Goal: Transaction & Acquisition: Purchase product/service

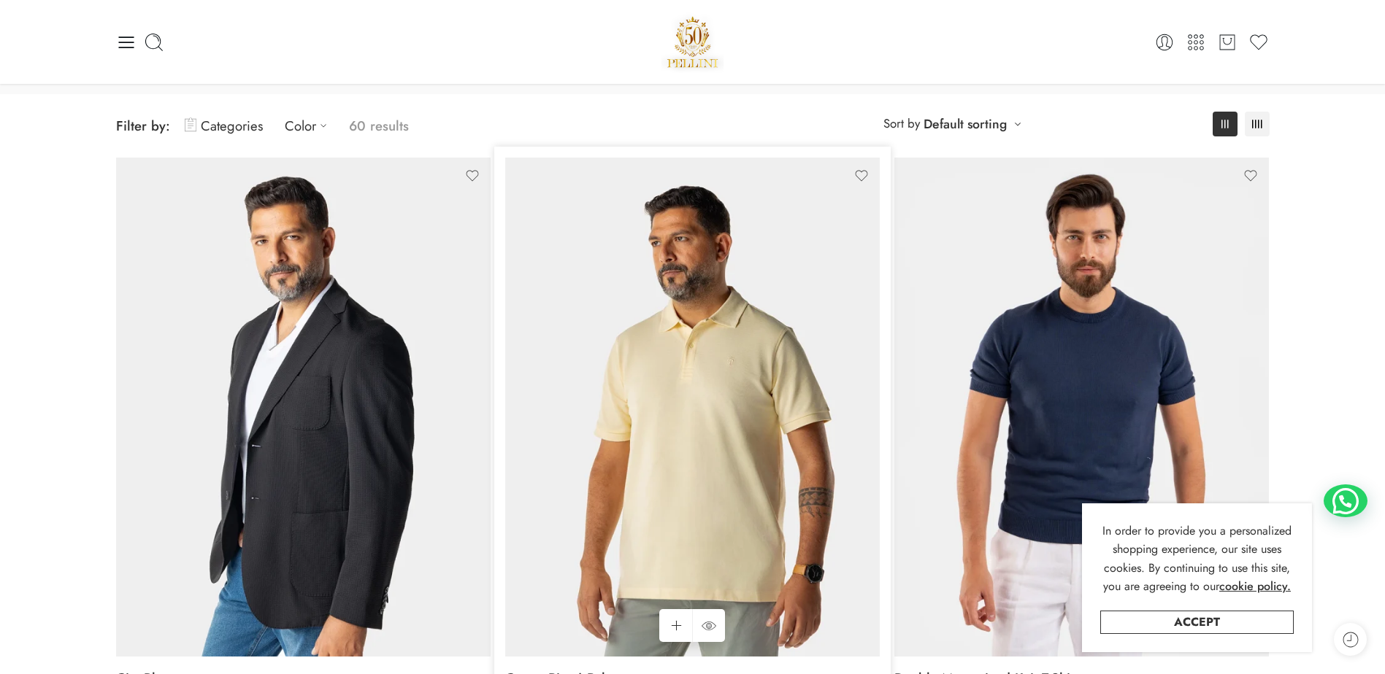
scroll to position [73, 0]
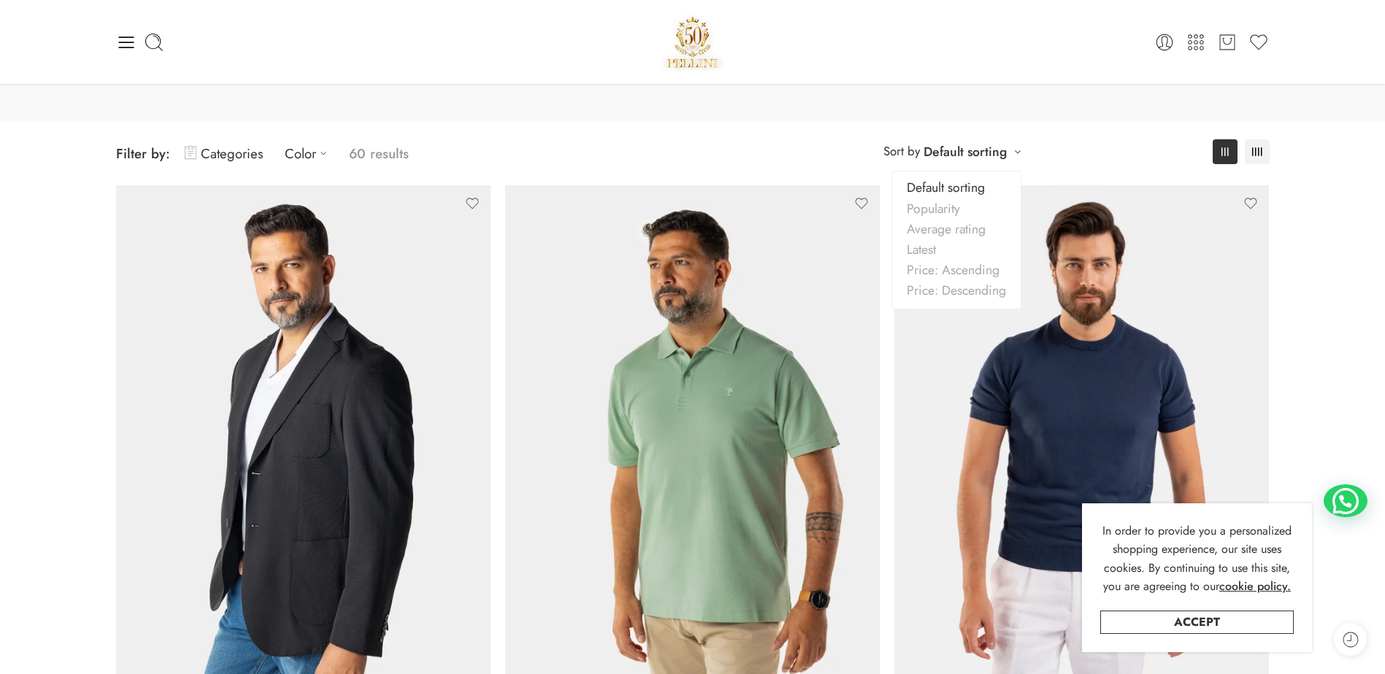
click at [1020, 150] on div "**********" at bounding box center [952, 151] width 153 height 24
click at [950, 290] on link "Price: Descending" at bounding box center [956, 290] width 128 height 20
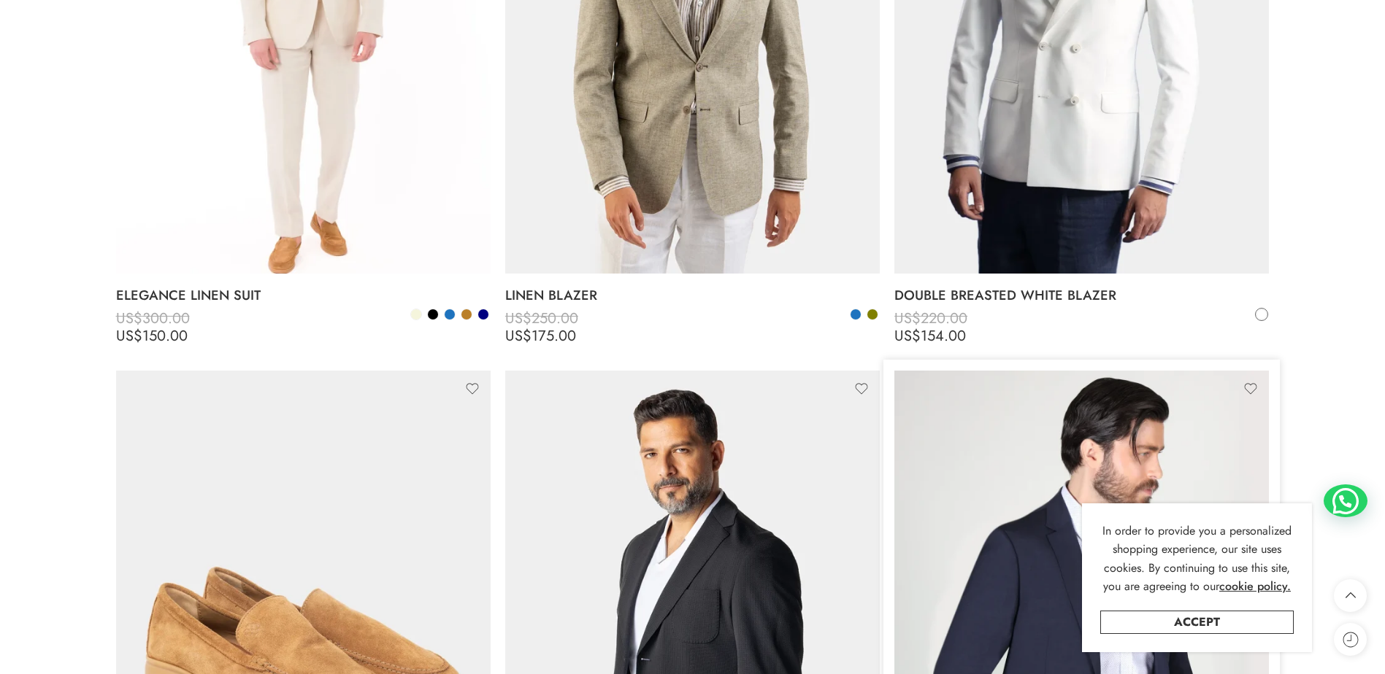
scroll to position [3472, 0]
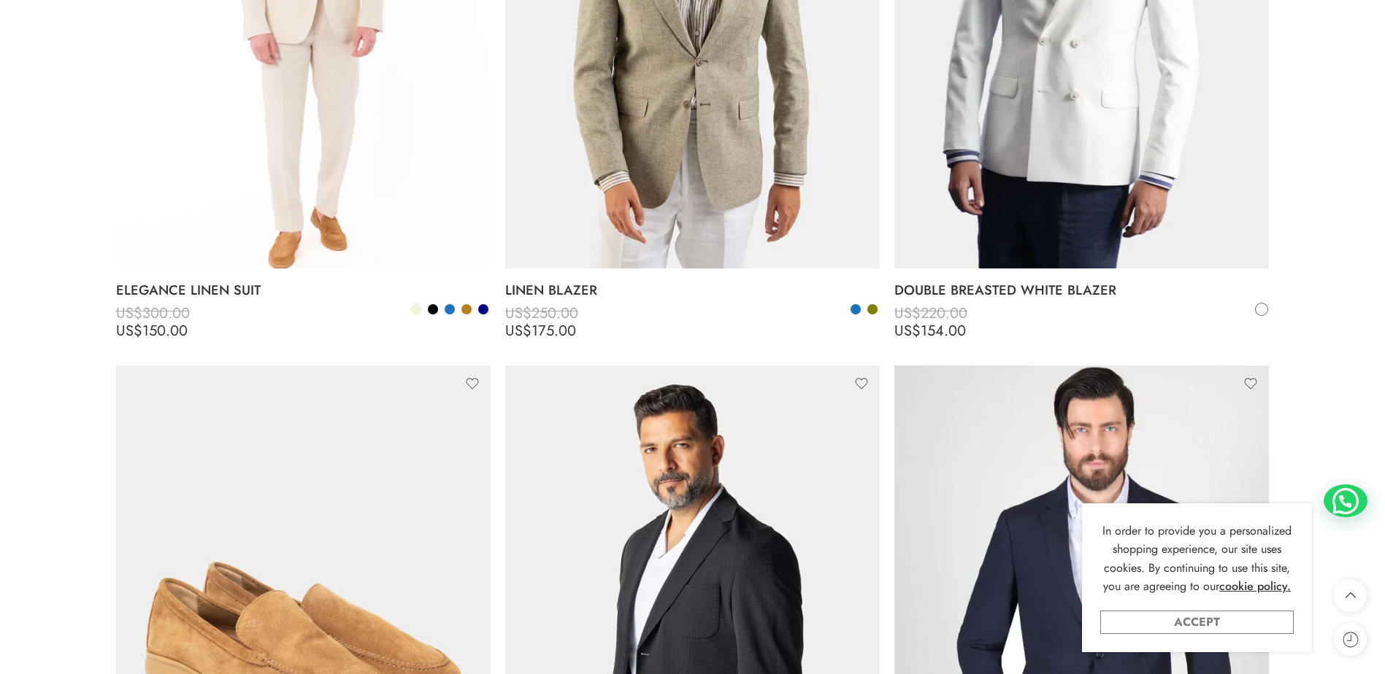
click at [1153, 625] on link "Accept" at bounding box center [1196, 622] width 193 height 23
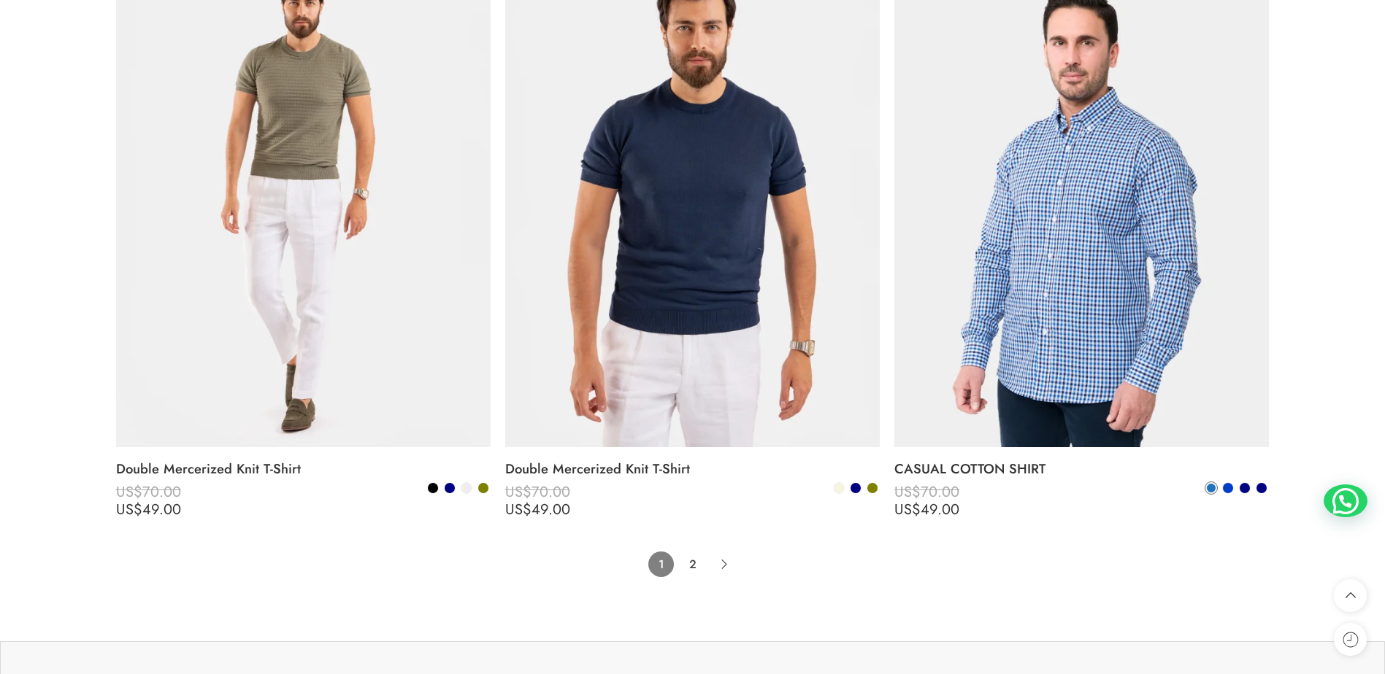
scroll to position [11646, 0]
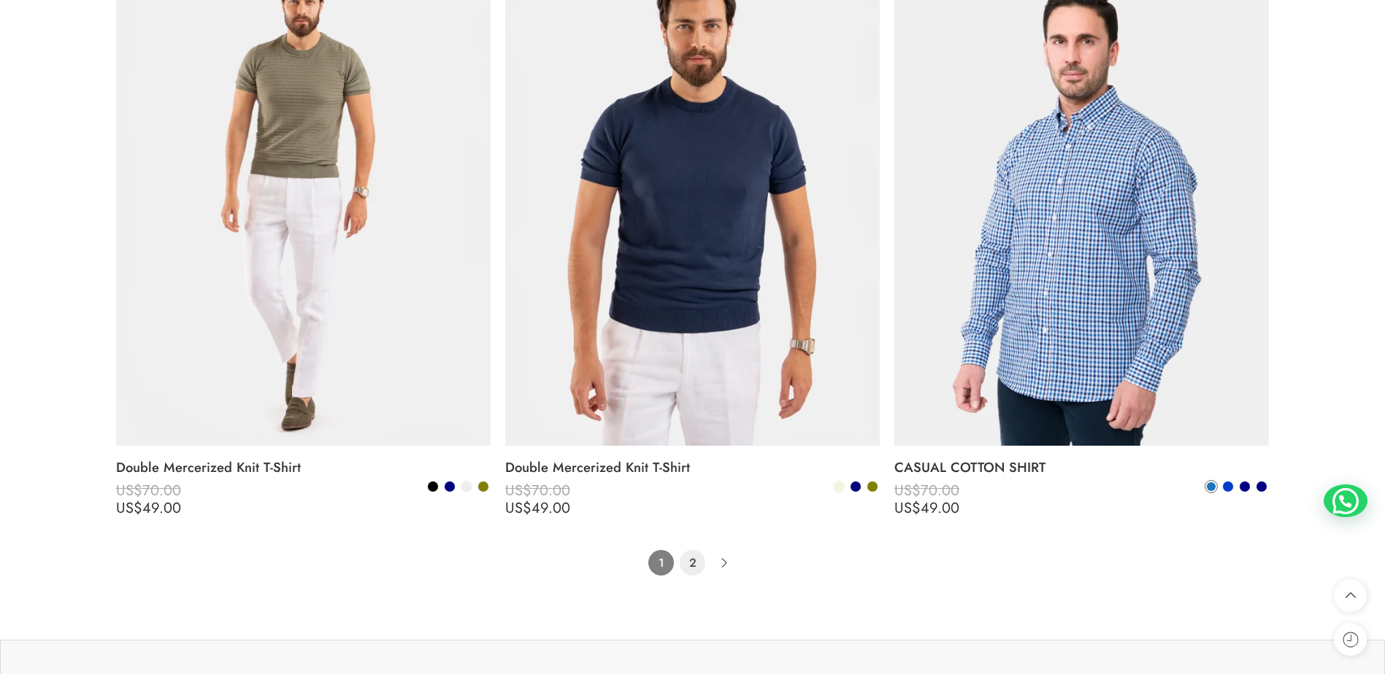
click at [695, 568] on link "2" at bounding box center [692, 563] width 26 height 26
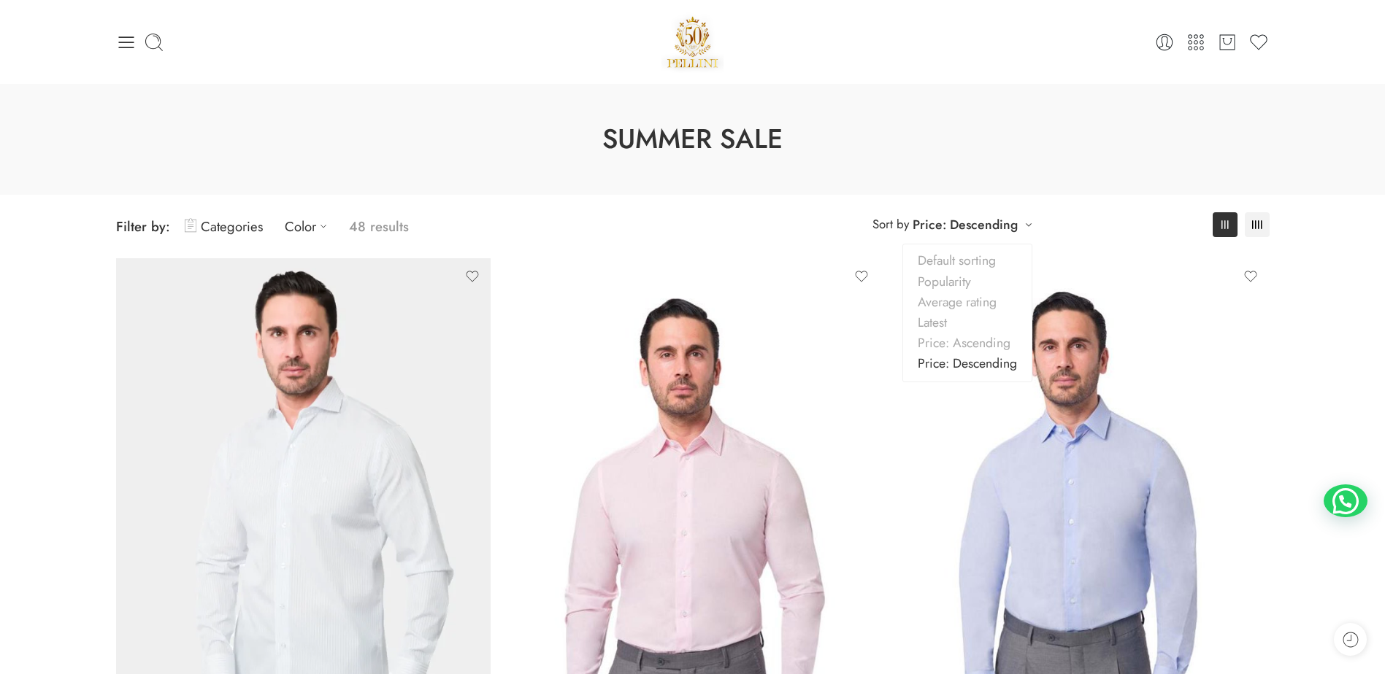
click at [1028, 231] on div "**********" at bounding box center [952, 224] width 174 height 24
click at [228, 234] on link "Categories" at bounding box center [224, 226] width 78 height 34
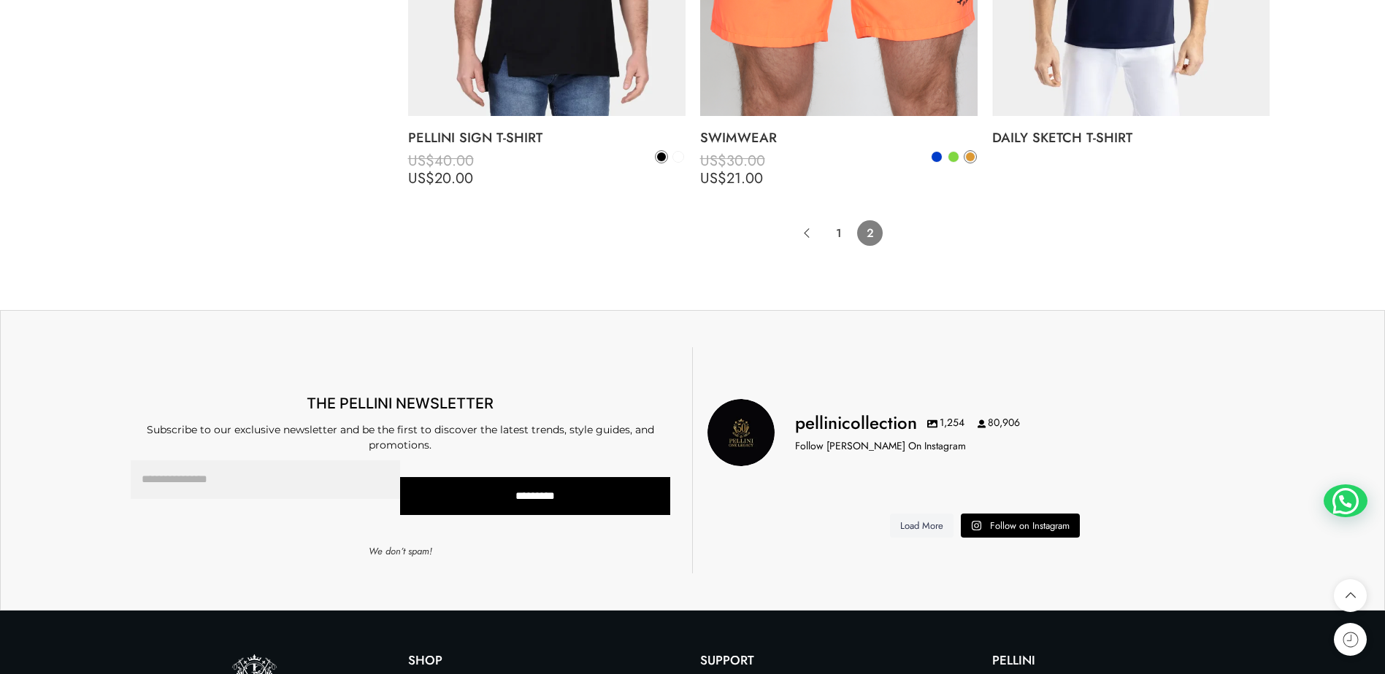
scroll to position [7517, 0]
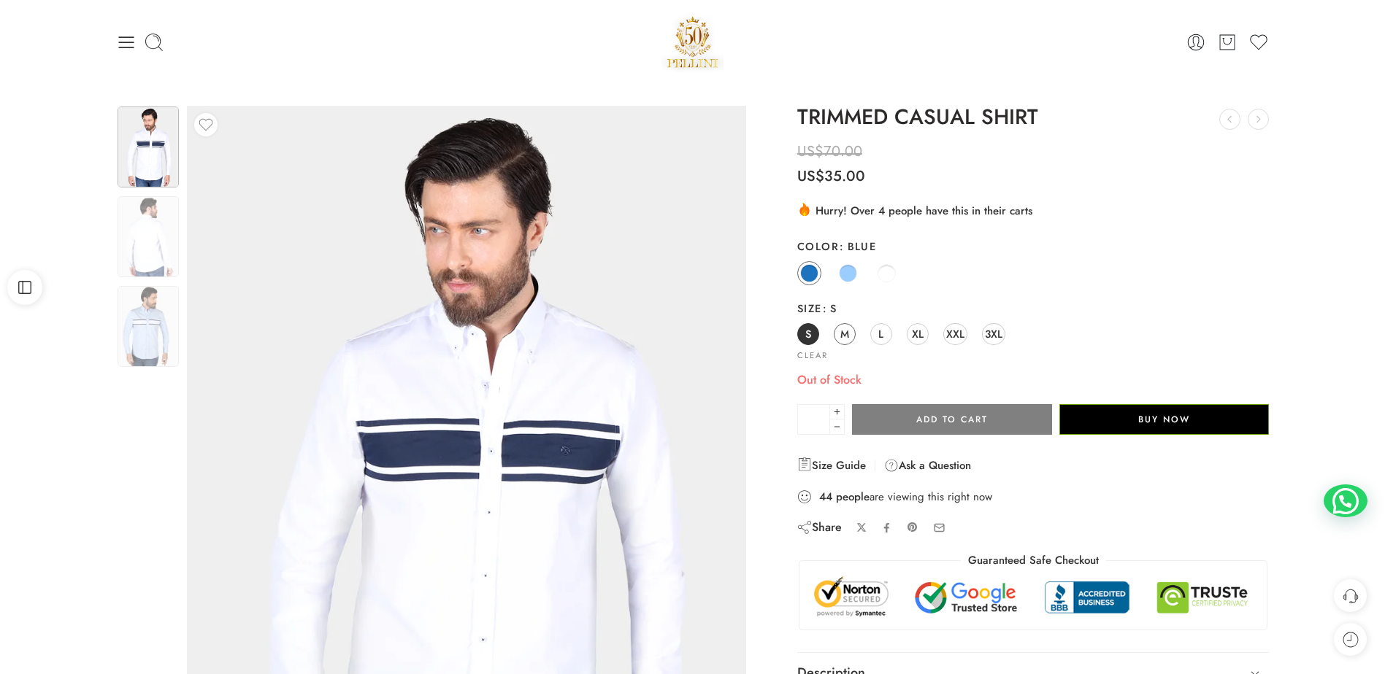
click at [847, 335] on span "M" at bounding box center [844, 334] width 9 height 20
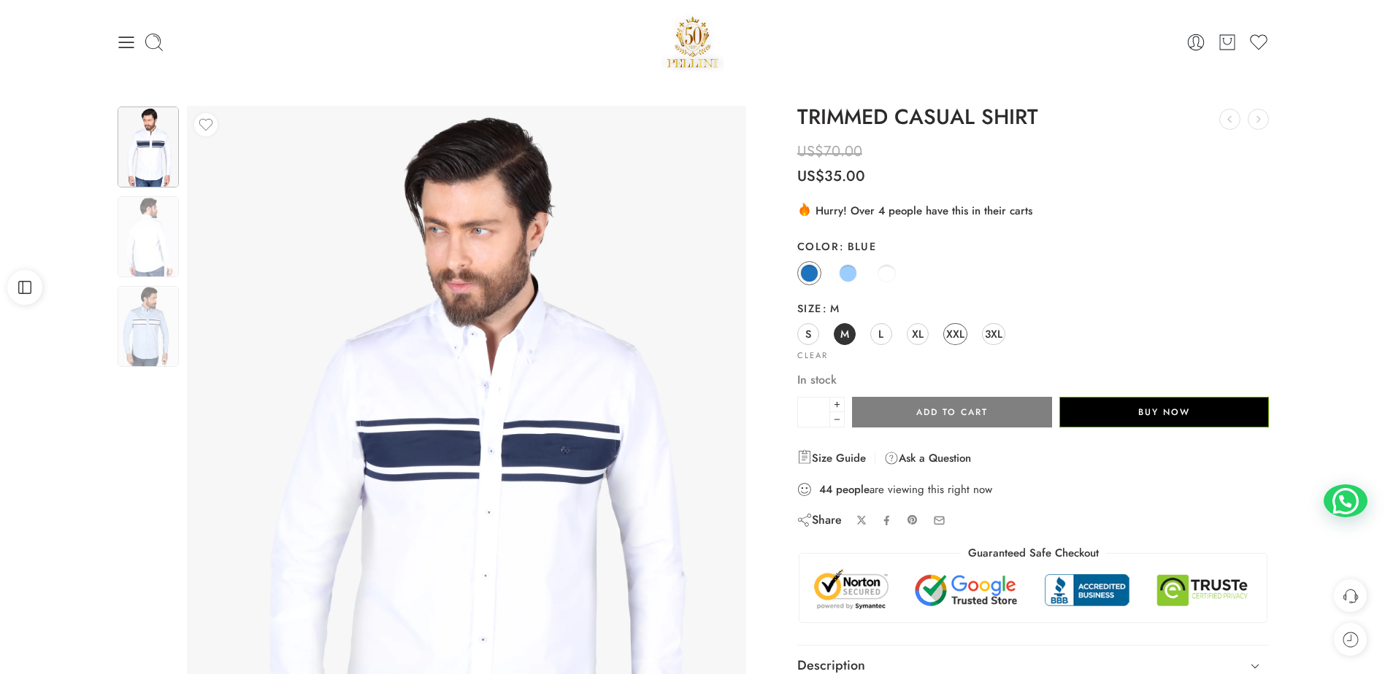
click at [952, 338] on span "XXL" at bounding box center [955, 334] width 18 height 20
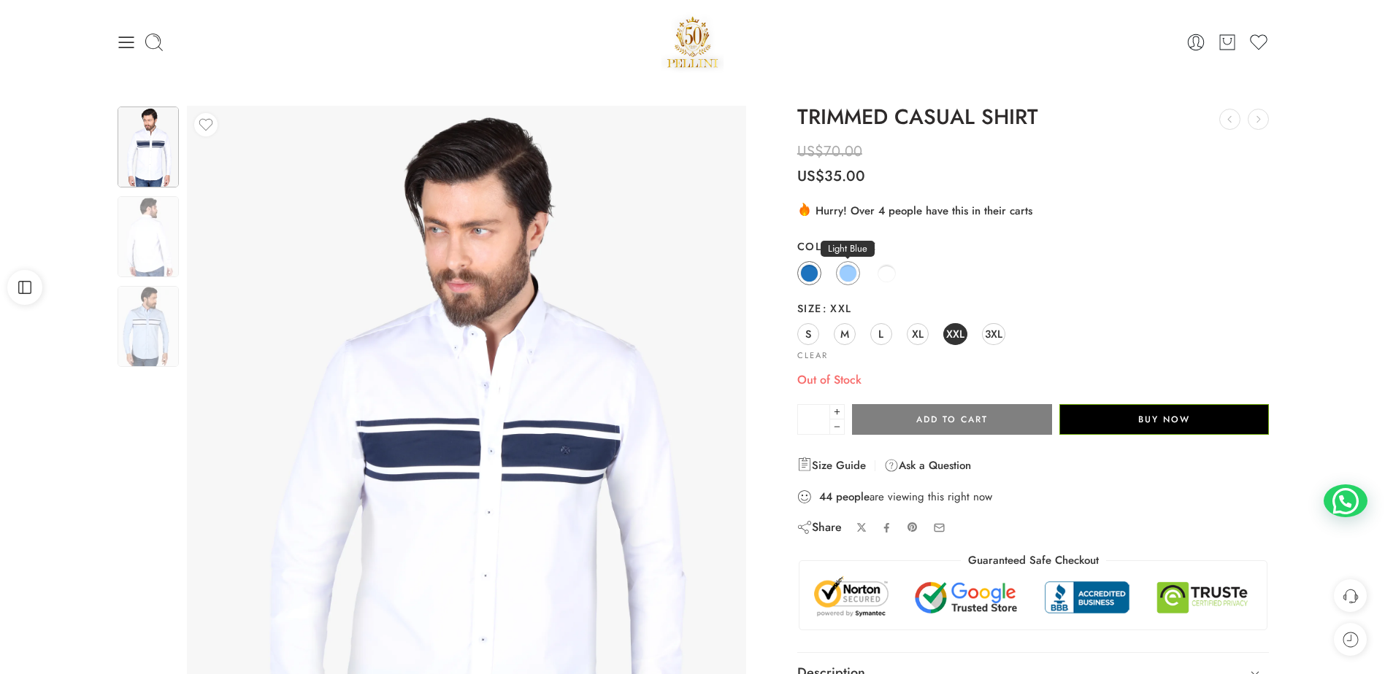
click at [848, 275] on span at bounding box center [848, 273] width 18 height 18
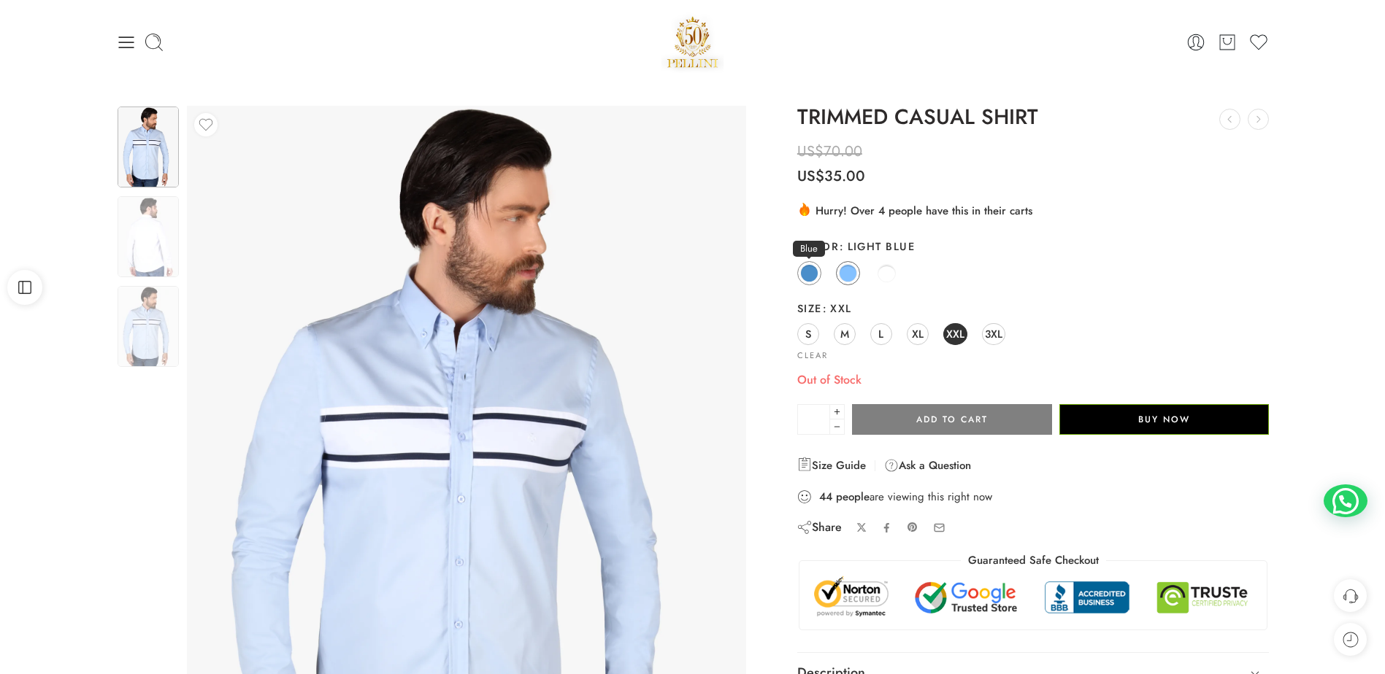
click at [815, 274] on span at bounding box center [809, 273] width 18 height 18
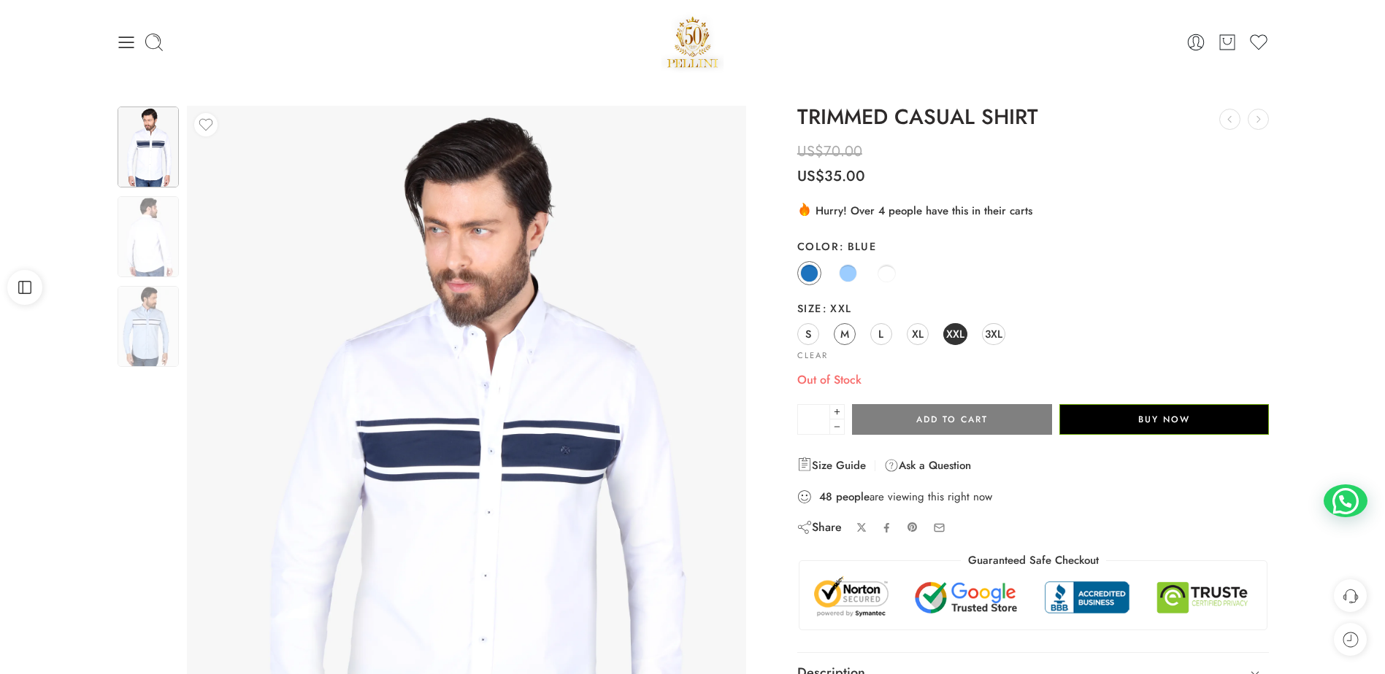
click at [839, 336] on link "M" at bounding box center [844, 334] width 22 height 22
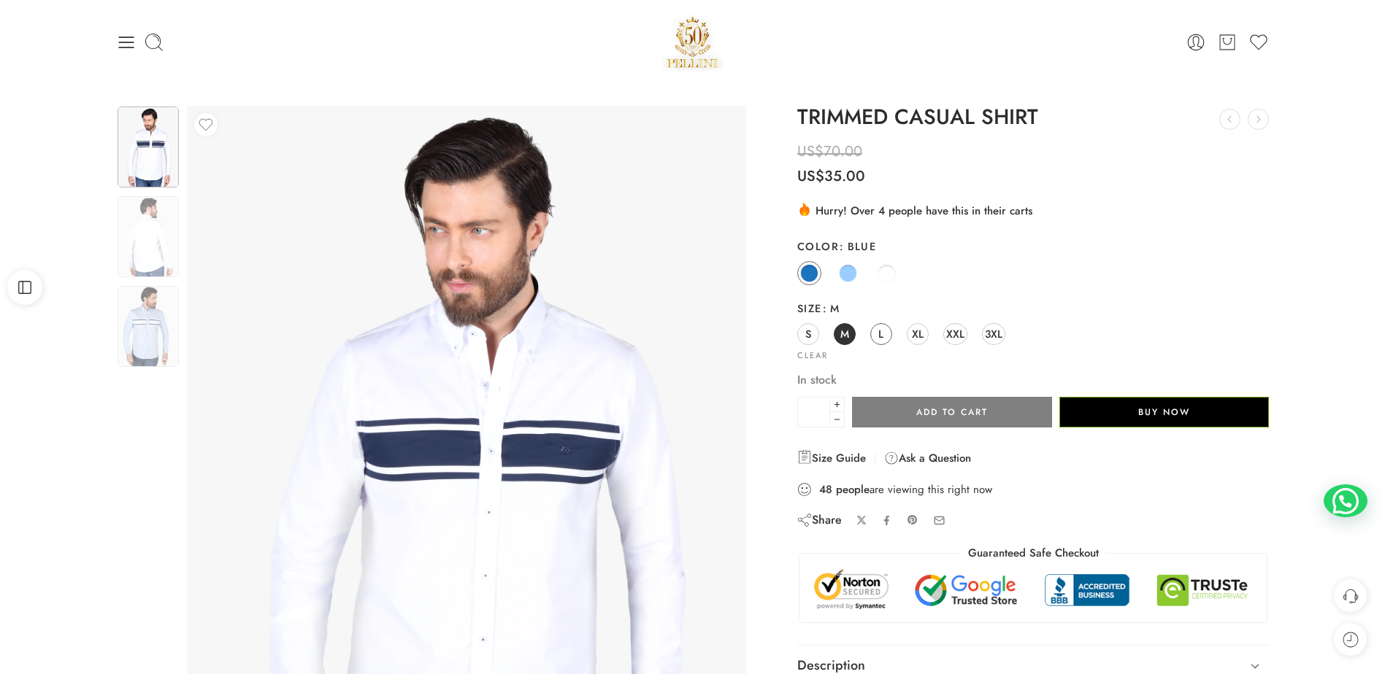
click at [884, 335] on link "L" at bounding box center [881, 334] width 22 height 22
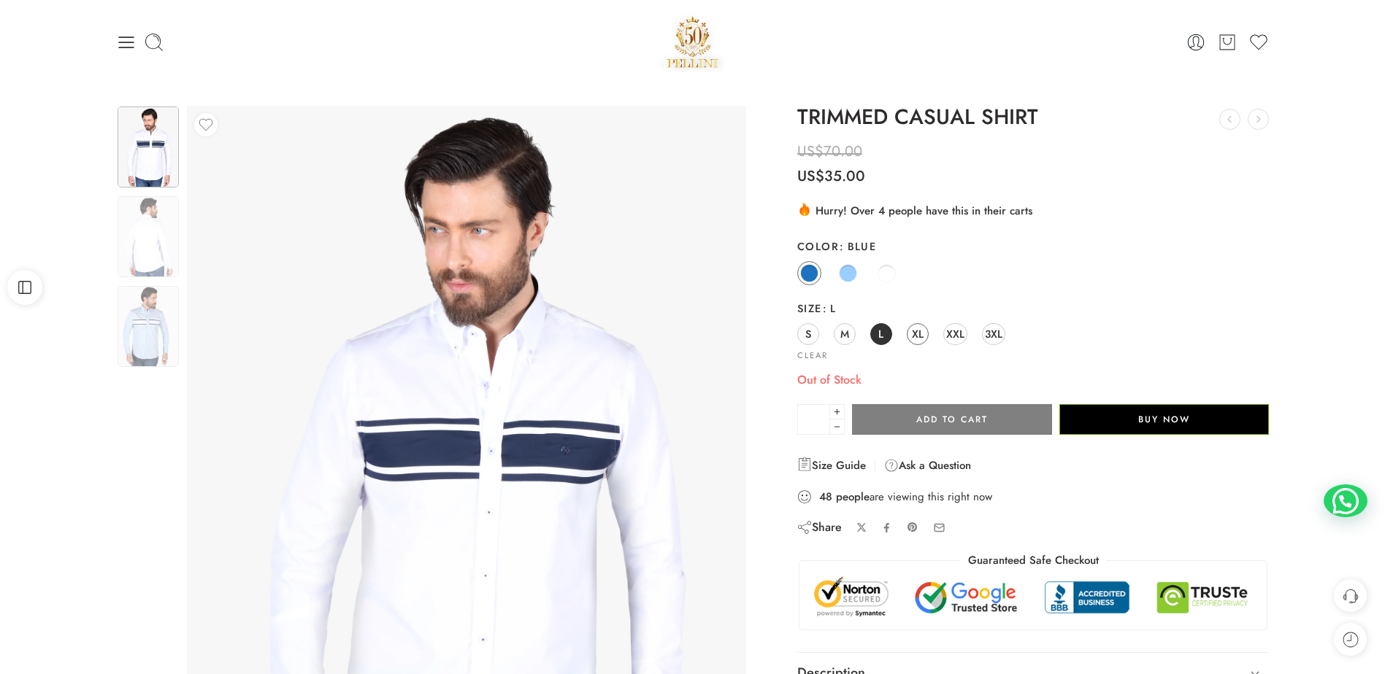
click at [915, 335] on span "XL" at bounding box center [918, 334] width 12 height 20
click at [948, 335] on span "XXL" at bounding box center [955, 334] width 18 height 20
click at [987, 336] on span "3XL" at bounding box center [994, 334] width 18 height 20
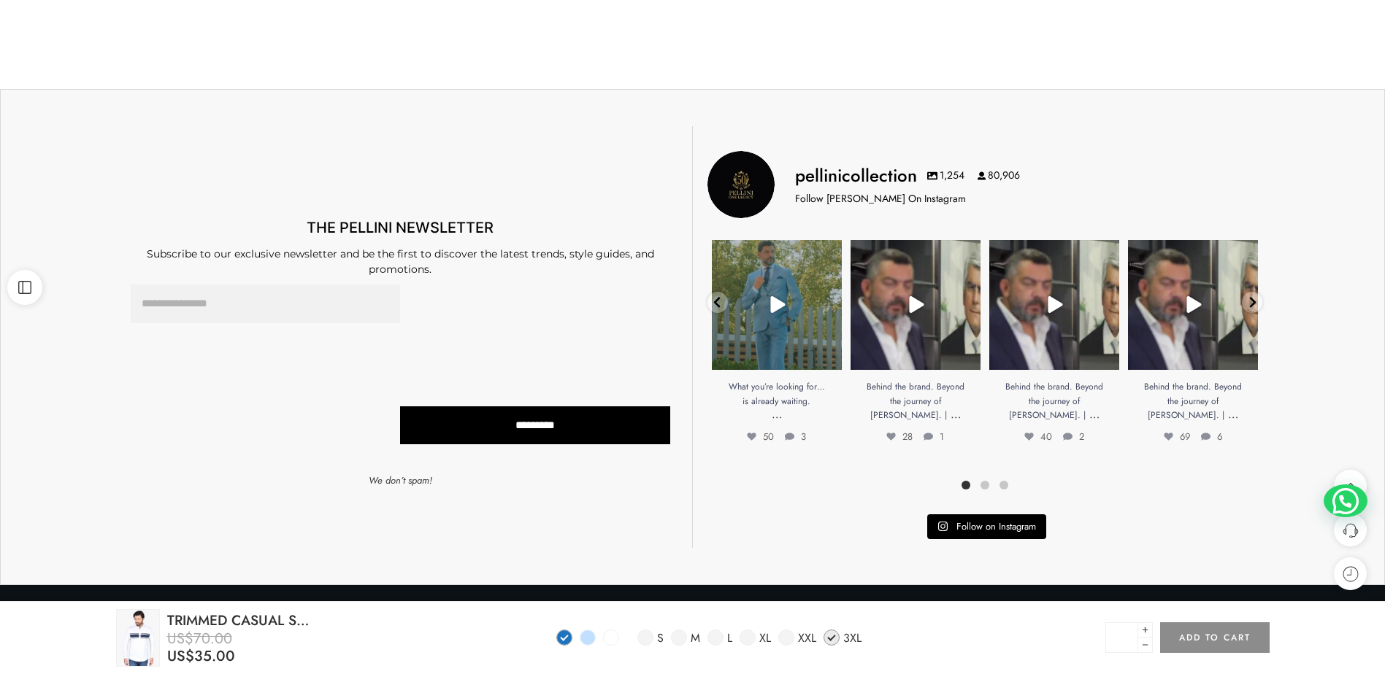
scroll to position [876, 0]
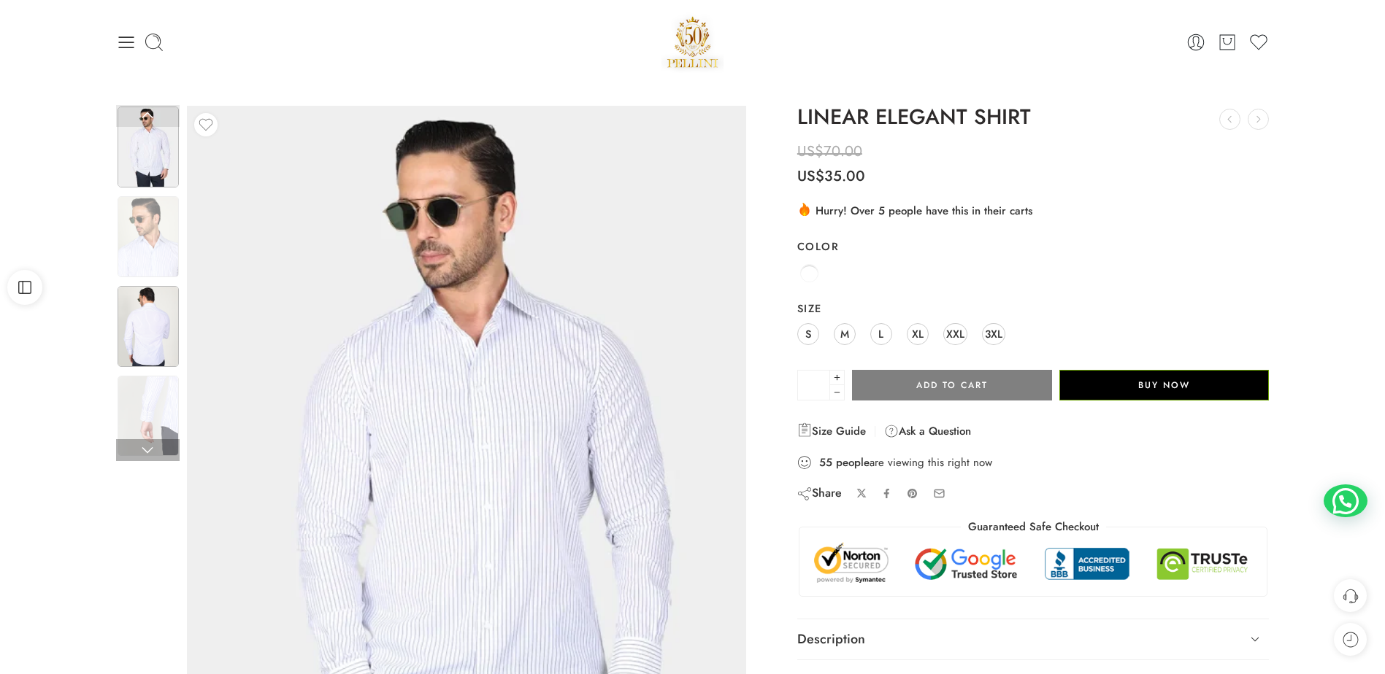
click at [130, 319] on img at bounding box center [148, 326] width 61 height 81
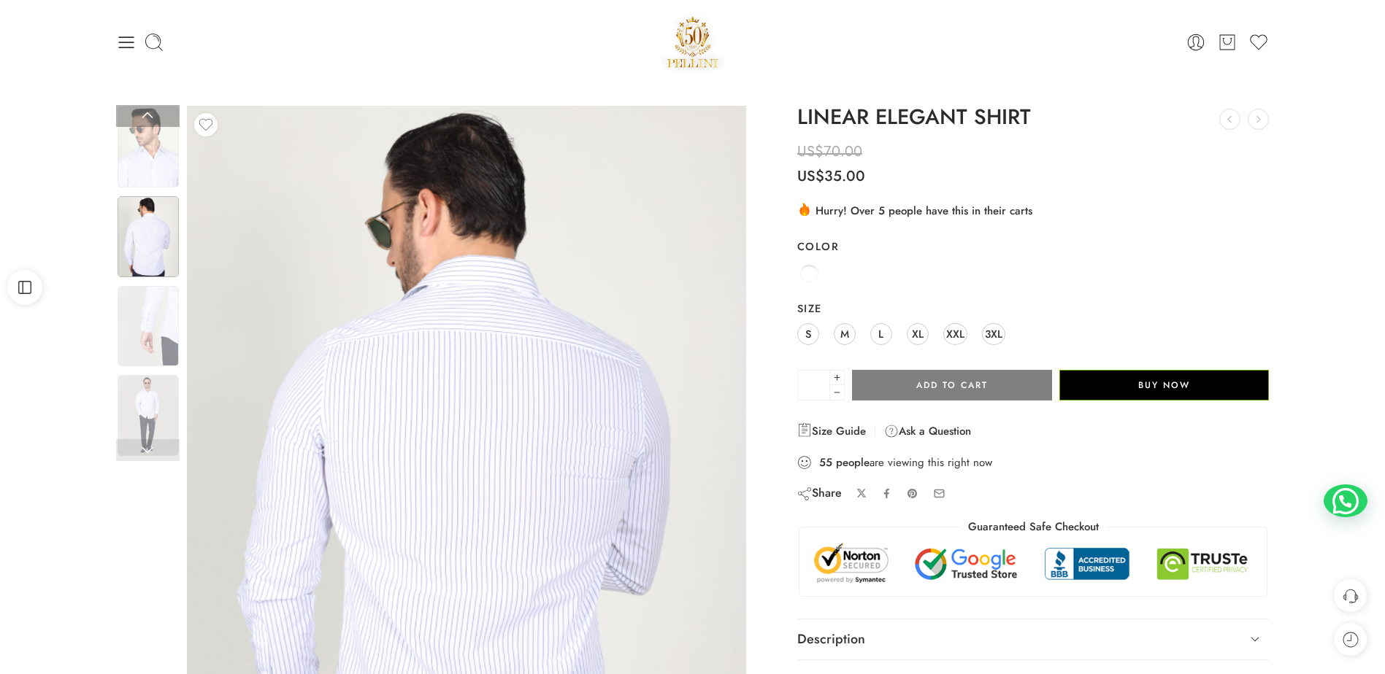
click at [153, 236] on img at bounding box center [148, 236] width 61 height 81
click at [952, 332] on span "XXL" at bounding box center [955, 334] width 18 height 20
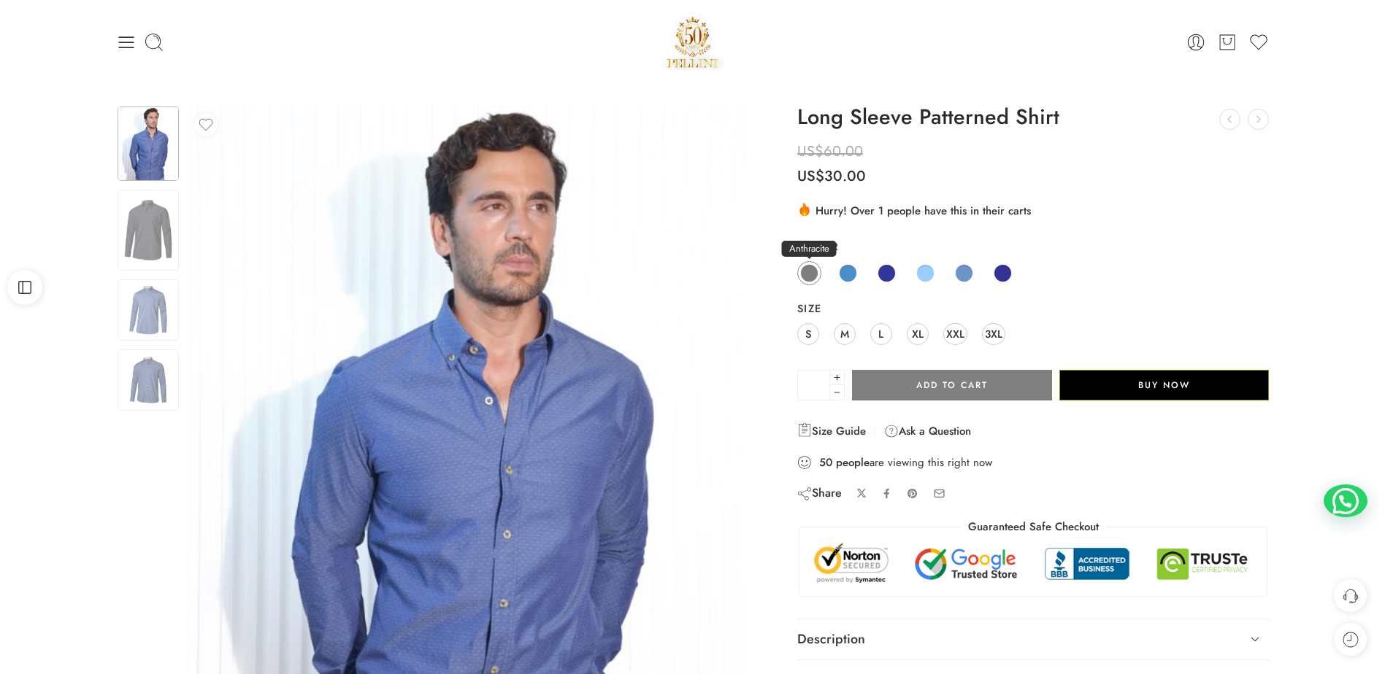
click at [807, 274] on span at bounding box center [809, 273] width 18 height 18
click at [851, 272] on span at bounding box center [848, 273] width 18 height 18
click at [884, 274] on span at bounding box center [886, 273] width 18 height 18
click at [958, 330] on span "XXL" at bounding box center [955, 334] width 18 height 20
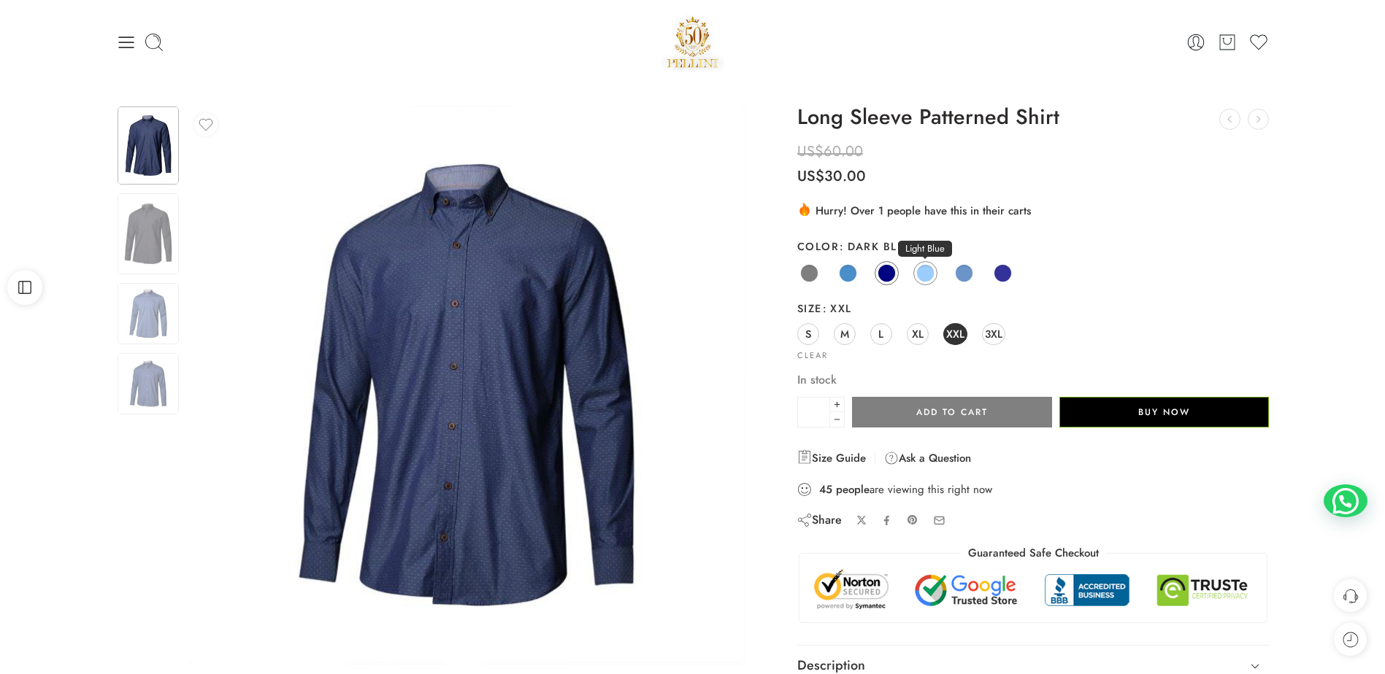
click at [929, 274] on span at bounding box center [925, 273] width 18 height 18
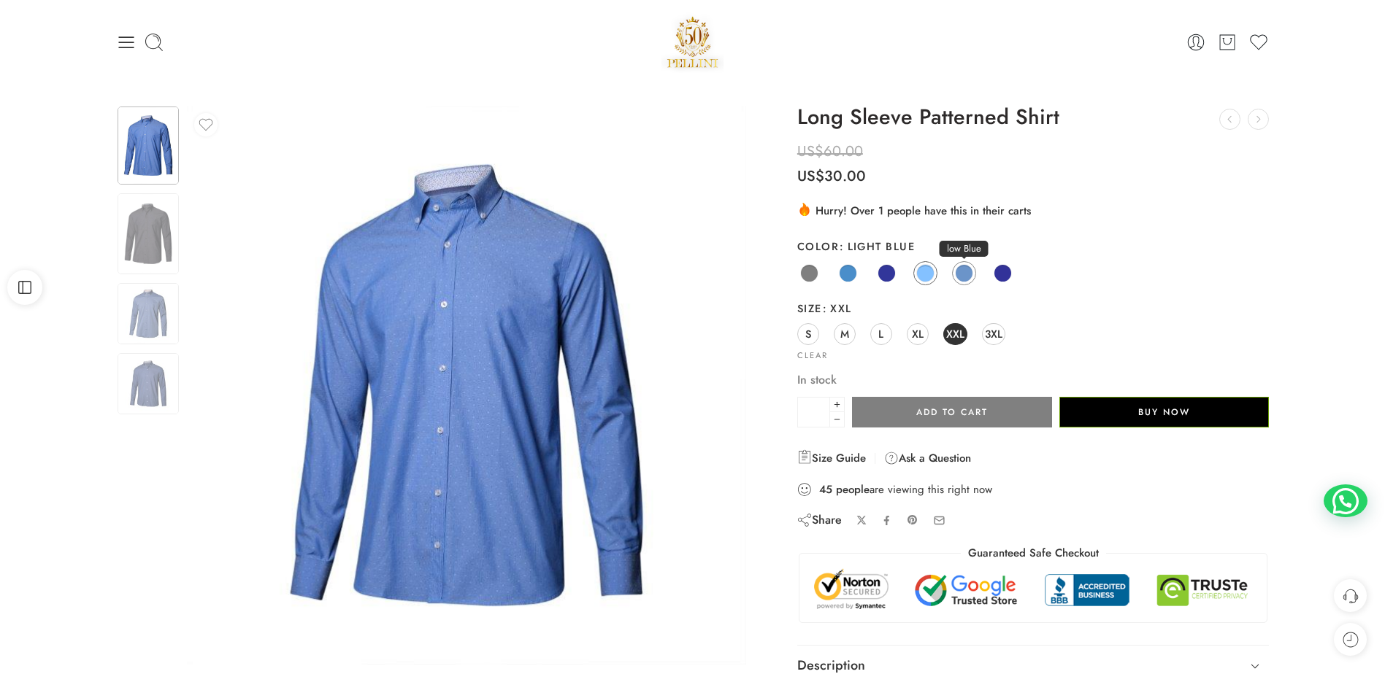
click at [967, 274] on span at bounding box center [964, 273] width 18 height 18
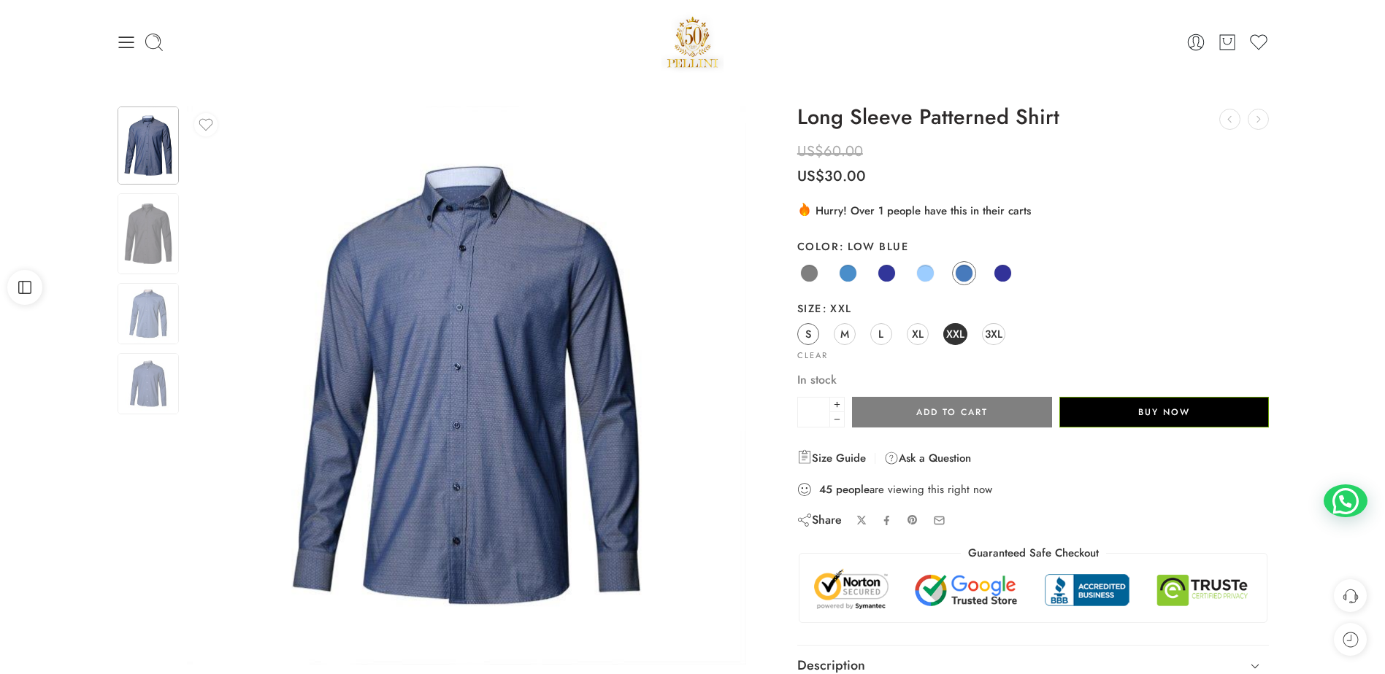
click at [811, 335] on span "S" at bounding box center [808, 334] width 6 height 20
